Goal: Entertainment & Leisure: Consume media (video, audio)

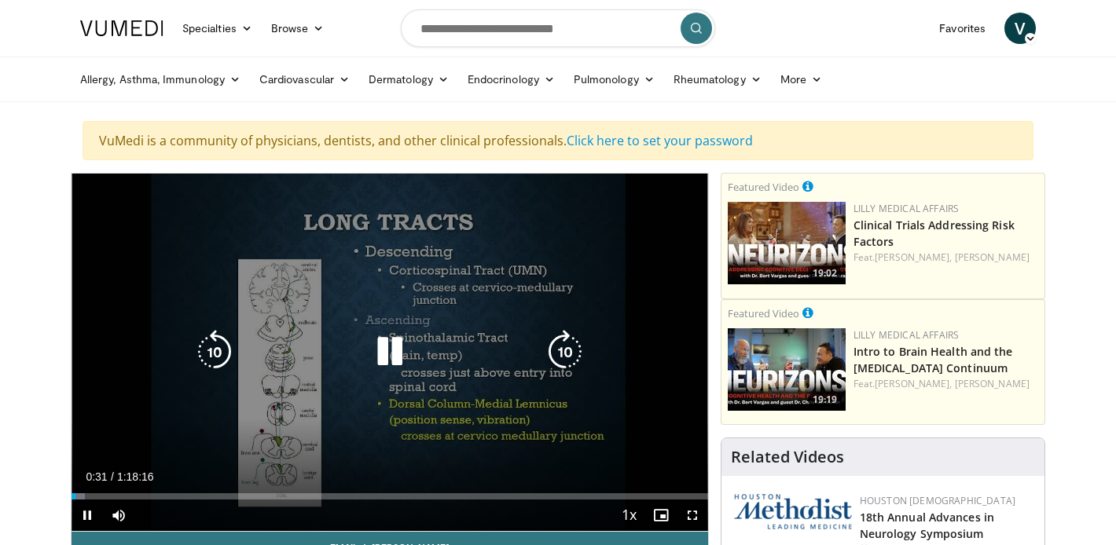
click at [385, 412] on div "10 seconds Tap to unmute" at bounding box center [389, 352] width 636 height 357
click at [386, 344] on icon "Video Player" at bounding box center [390, 352] width 44 height 44
